Goal: Navigation & Orientation: Find specific page/section

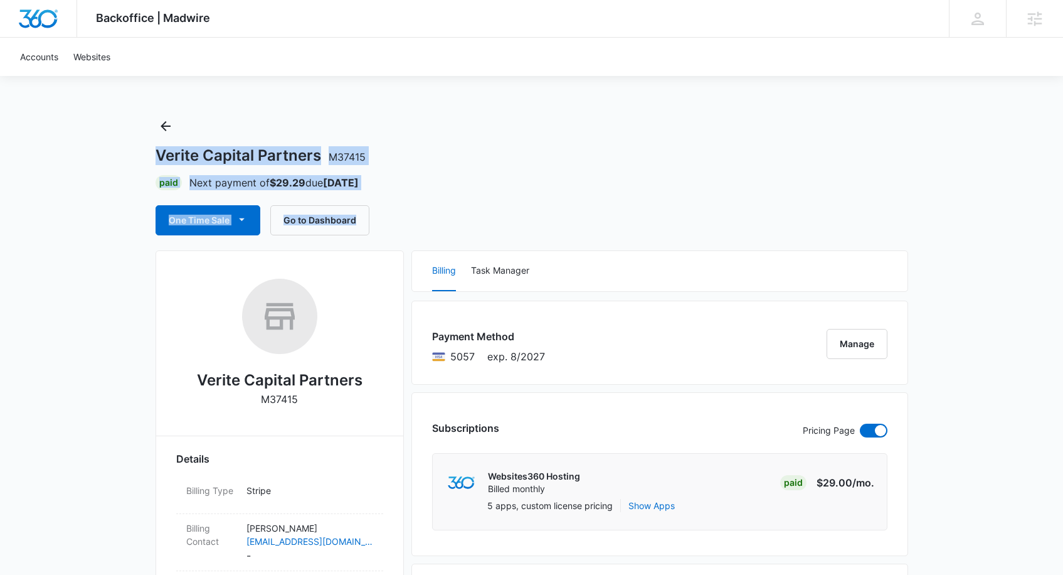
drag, startPoint x: 157, startPoint y: 156, endPoint x: 403, endPoint y: 223, distance: 254.7
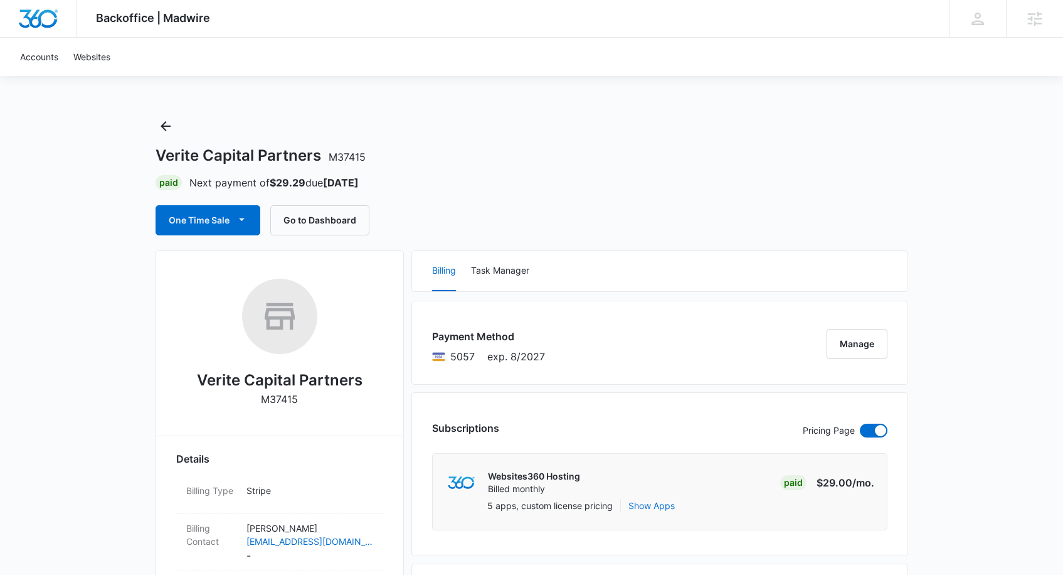
click at [404, 221] on div "One Time Sale Go to Dashboard" at bounding box center [532, 220] width 753 height 30
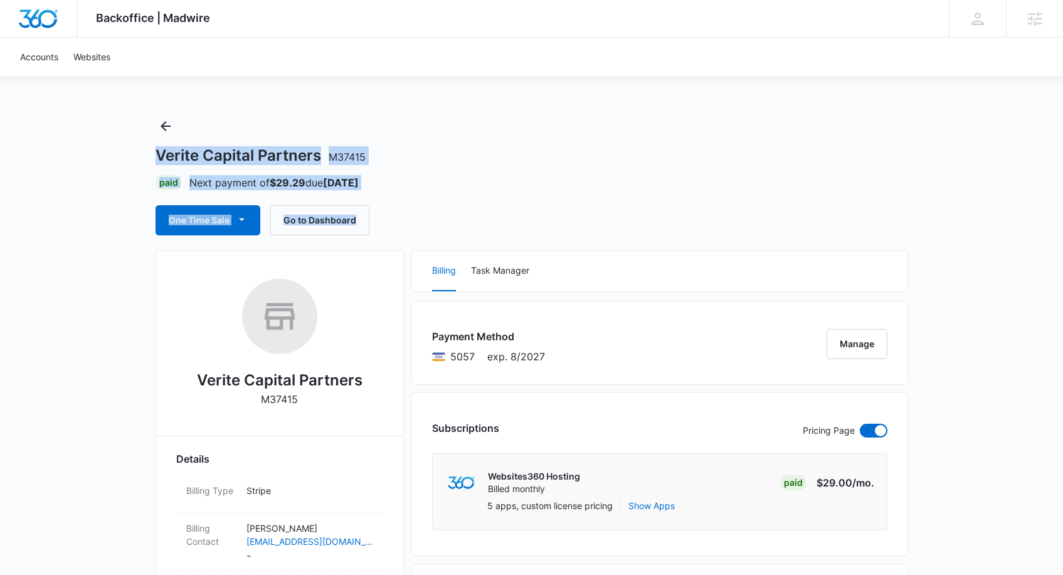
drag, startPoint x: 400, startPoint y: 220, endPoint x: 135, endPoint y: 144, distance: 275.8
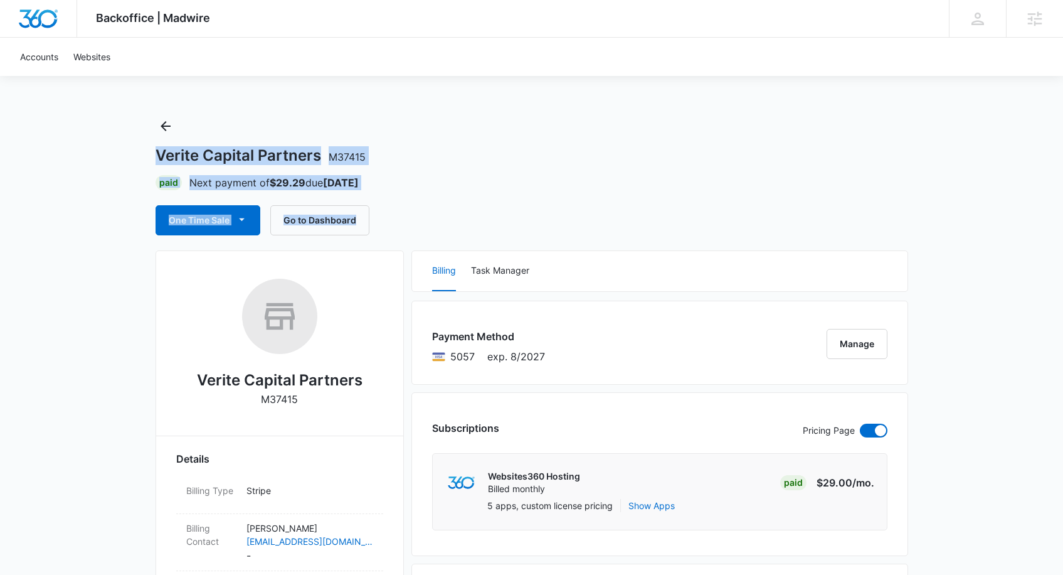
drag, startPoint x: 144, startPoint y: 147, endPoint x: 393, endPoint y: 218, distance: 258.9
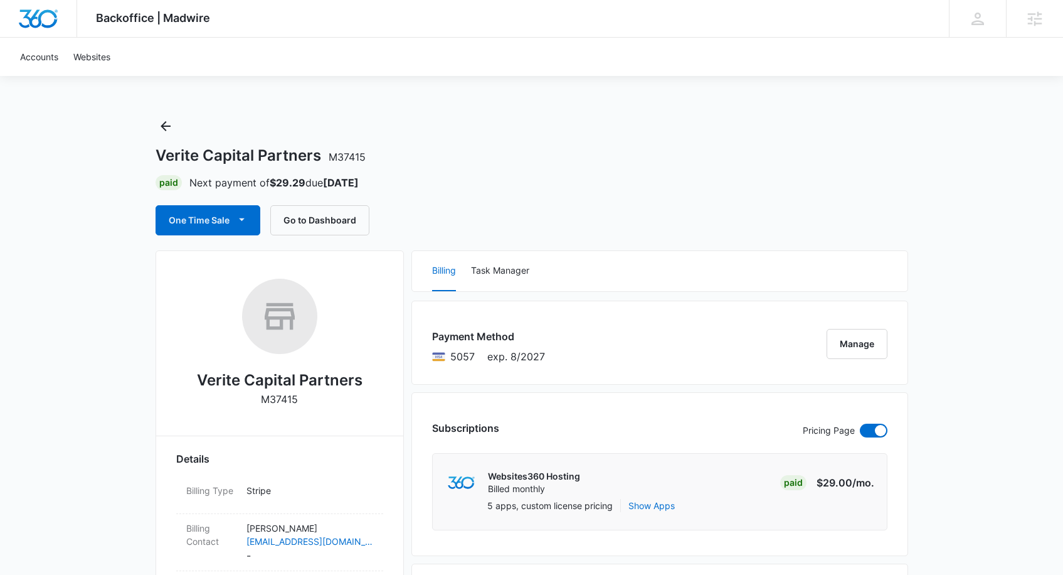
click at [391, 216] on div "One Time Sale Go to Dashboard" at bounding box center [532, 220] width 753 height 30
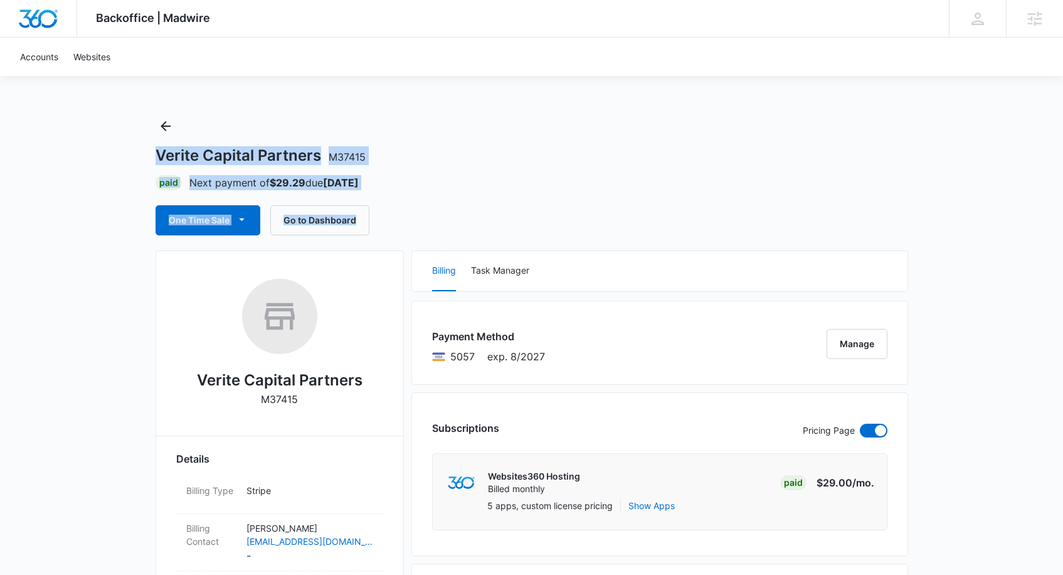
drag, startPoint x: 369, startPoint y: 214, endPoint x: 151, endPoint y: 147, distance: 227.6
drag, startPoint x: 150, startPoint y: 149, endPoint x: 393, endPoint y: 223, distance: 254.4
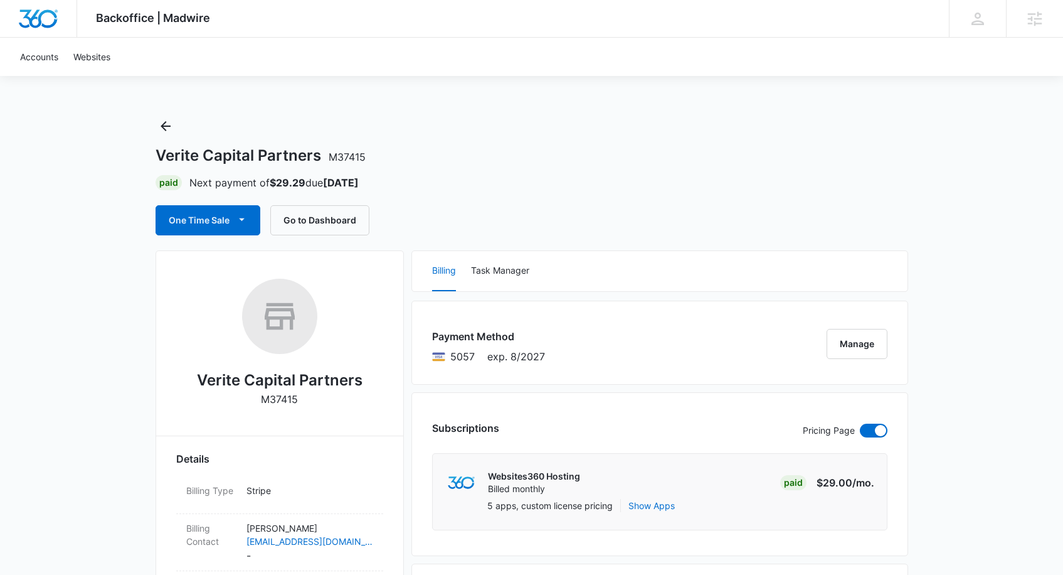
click at [395, 222] on div "One Time Sale Go to Dashboard" at bounding box center [532, 220] width 753 height 30
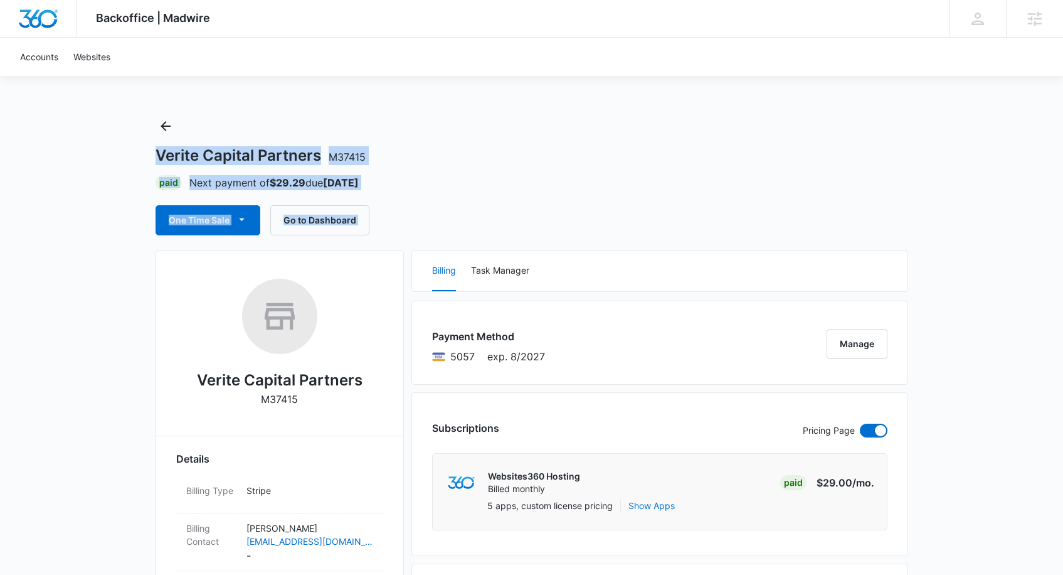
drag, startPoint x: 394, startPoint y: 222, endPoint x: 148, endPoint y: 152, distance: 255.5
drag, startPoint x: 148, startPoint y: 152, endPoint x: 376, endPoint y: 218, distance: 237.0
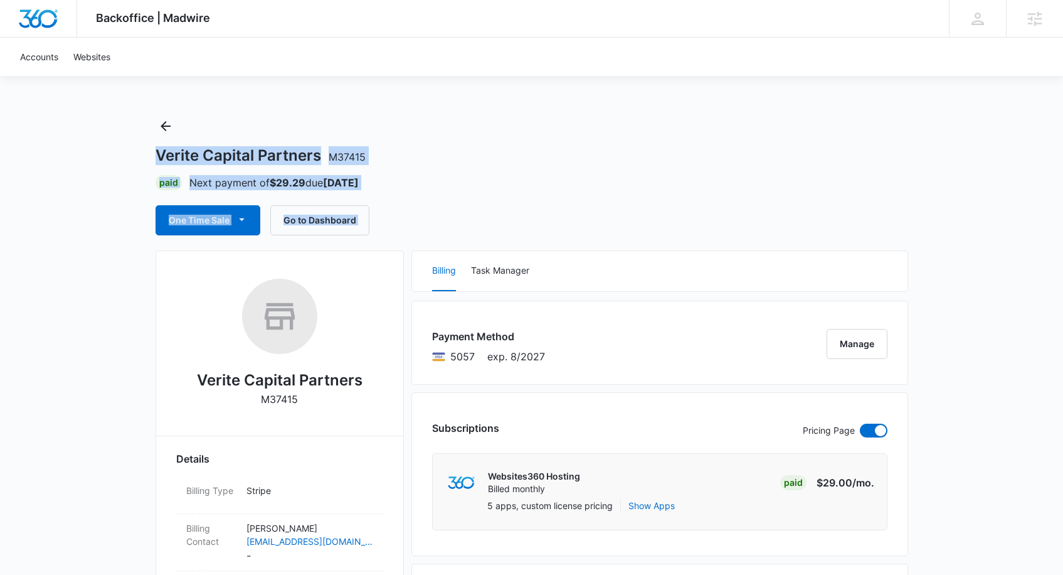
click at [378, 216] on div "One Time Sale Go to Dashboard" at bounding box center [532, 220] width 753 height 30
drag, startPoint x: 411, startPoint y: 225, endPoint x: 150, endPoint y: 152, distance: 270.7
drag, startPoint x: 154, startPoint y: 154, endPoint x: 390, endPoint y: 212, distance: 242.9
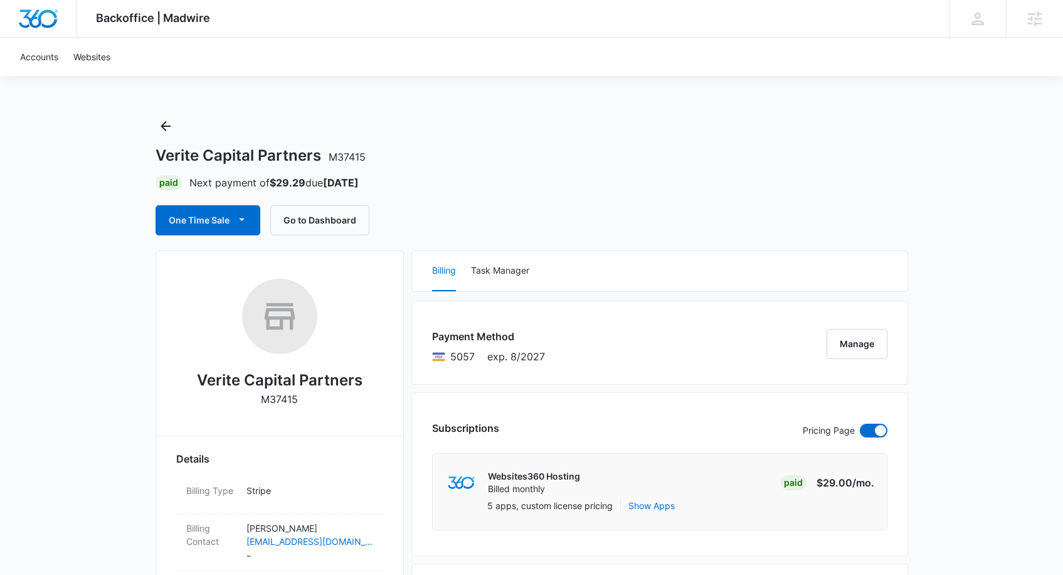
drag, startPoint x: 420, startPoint y: 223, endPoint x: 398, endPoint y: 215, distance: 22.6
click at [420, 222] on div "One Time Sale Go to Dashboard" at bounding box center [532, 220] width 753 height 30
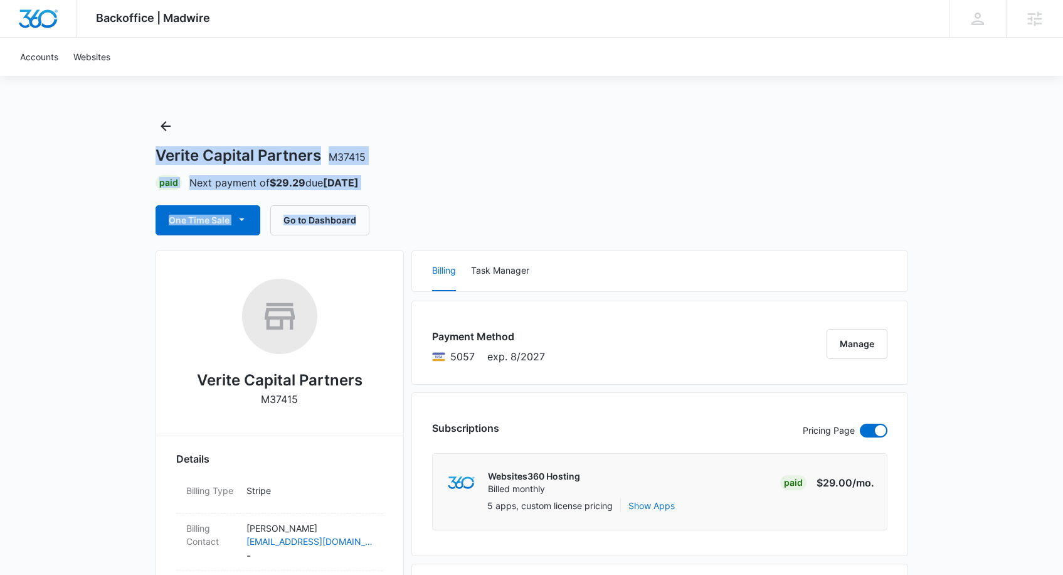
drag, startPoint x: 398, startPoint y: 215, endPoint x: 125, endPoint y: 154, distance: 278.9
drag, startPoint x: 211, startPoint y: 169, endPoint x: 403, endPoint y: 209, distance: 196.1
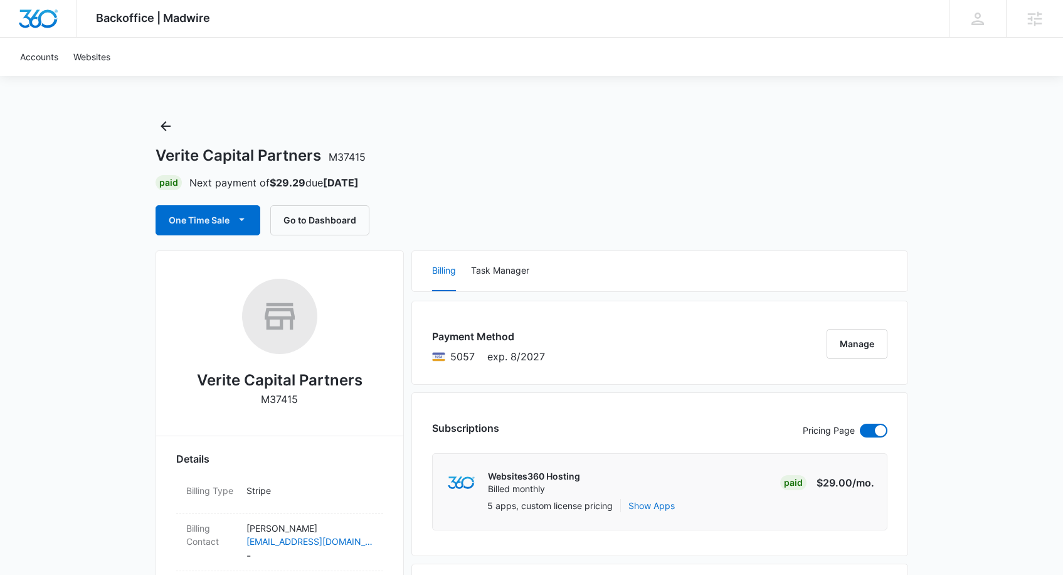
click at [404, 215] on div "One Time Sale Go to Dashboard" at bounding box center [532, 220] width 753 height 30
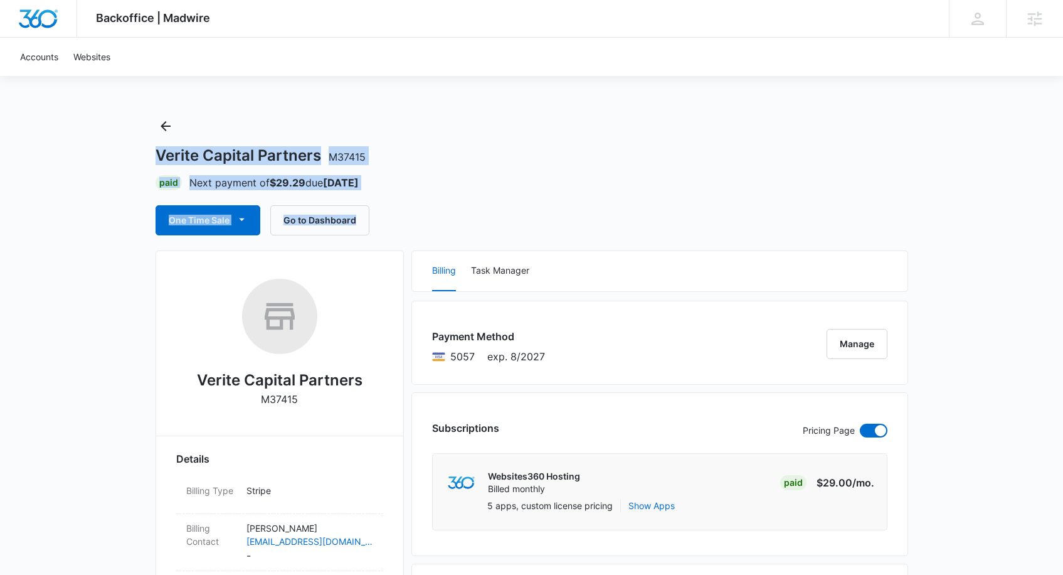
drag, startPoint x: 400, startPoint y: 215, endPoint x: 145, endPoint y: 140, distance: 266.0
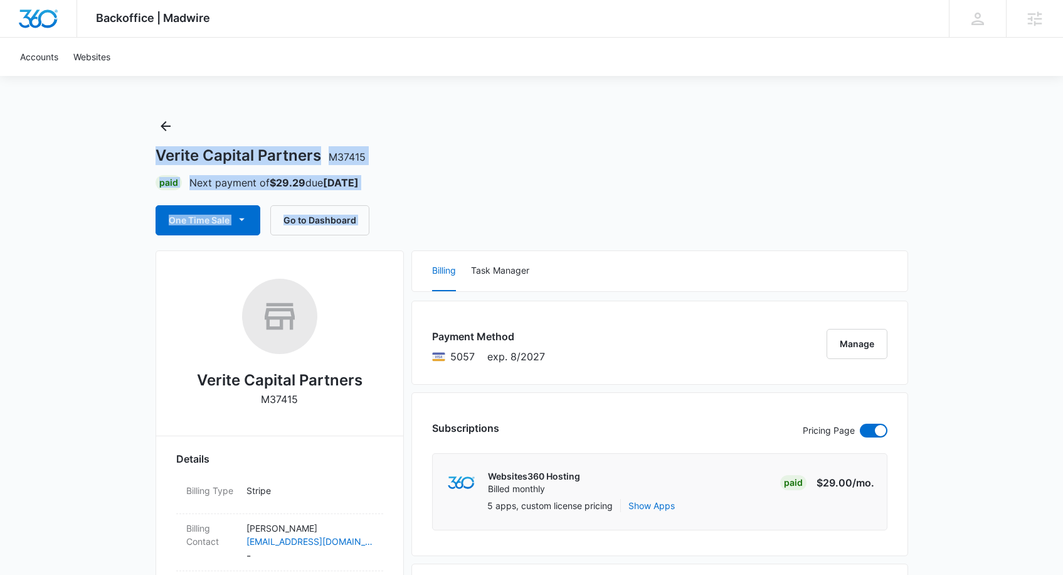
drag, startPoint x: 145, startPoint y: 142, endPoint x: 391, endPoint y: 211, distance: 255.4
drag, startPoint x: 394, startPoint y: 217, endPoint x: 156, endPoint y: 148, distance: 248.1
click at [156, 148] on div "Verite Capital Partners M37415 Paid Next payment of $29.29 due Aug 25 One Time …" at bounding box center [532, 175] width 753 height 119
click at [520, 231] on div "One Time Sale Go to Dashboard" at bounding box center [532, 220] width 753 height 30
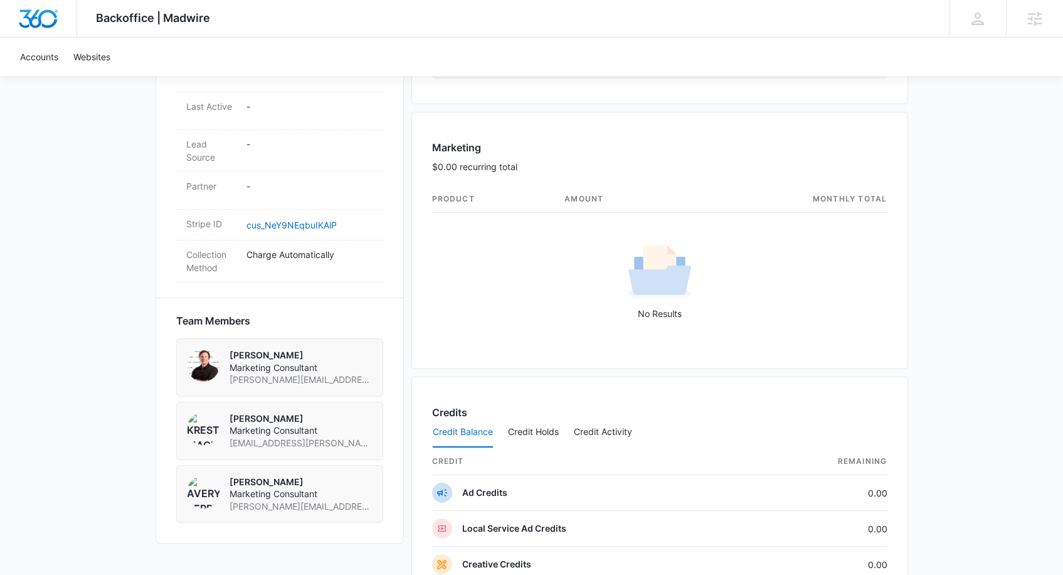
scroll to position [708, 0]
